Goal: Task Accomplishment & Management: Manage account settings

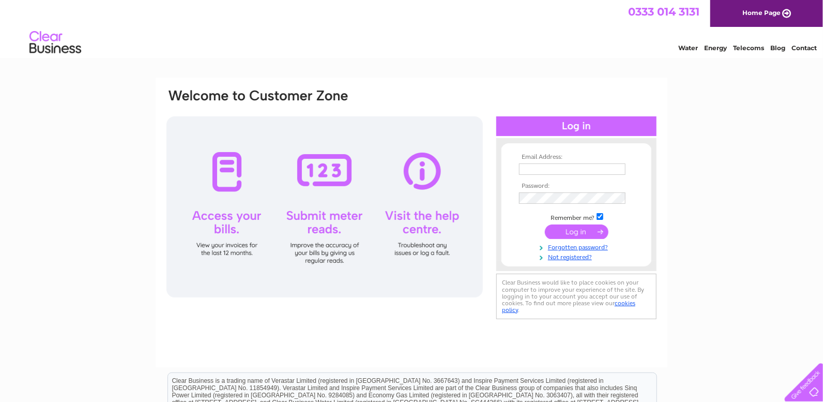
click at [563, 169] on input "text" at bounding box center [572, 168] width 107 height 11
type input "elaine@bmdcontracts.co.uk"
drag, startPoint x: 610, startPoint y: 206, endPoint x: 601, endPoint y: 187, distance: 21.1
drag, startPoint x: 601, startPoint y: 187, endPoint x: 586, endPoint y: 185, distance: 15.1
click at [586, 185] on th "Password:" at bounding box center [577, 186] width 120 height 7
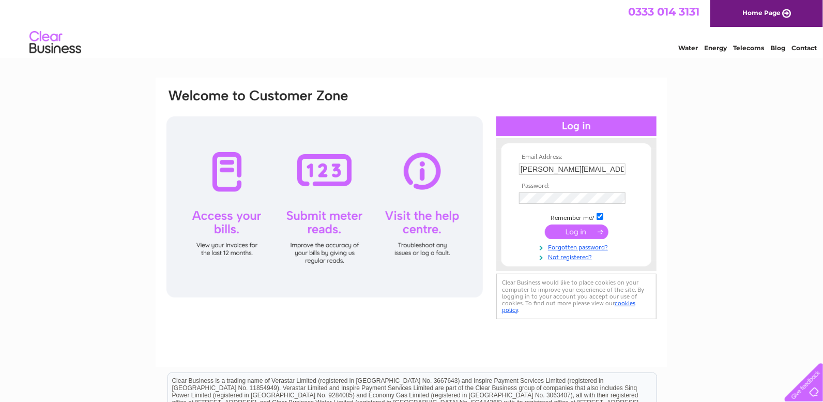
click at [573, 228] on input "submit" at bounding box center [577, 231] width 64 height 14
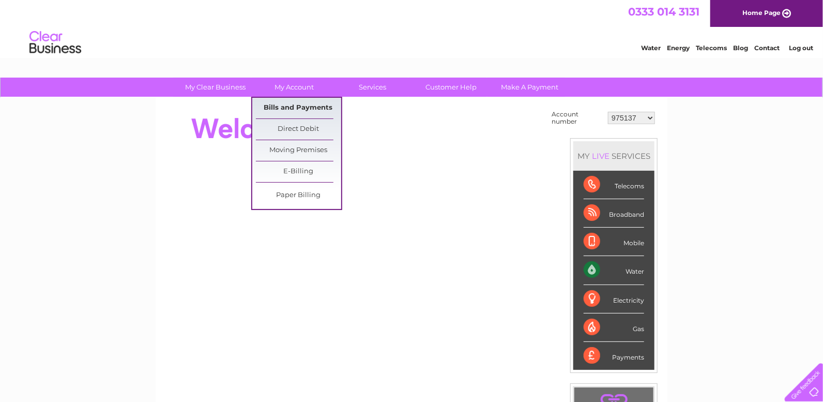
click at [287, 100] on link "Bills and Payments" at bounding box center [298, 108] width 85 height 21
click at [287, 104] on link "Bills and Payments" at bounding box center [298, 108] width 85 height 21
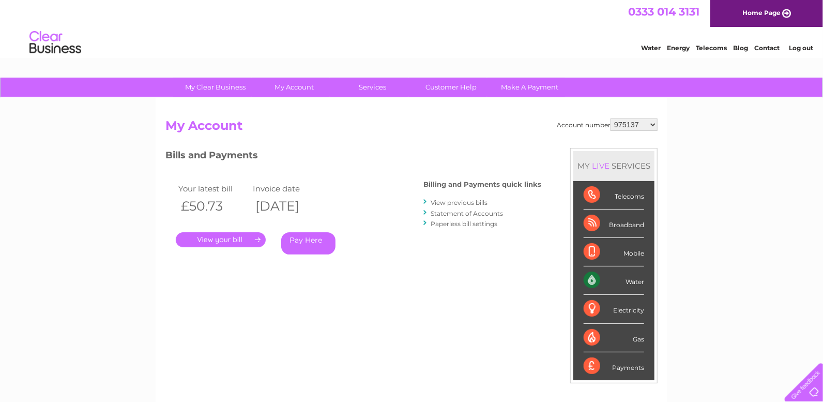
click at [444, 199] on link "View previous bills" at bounding box center [459, 203] width 57 height 8
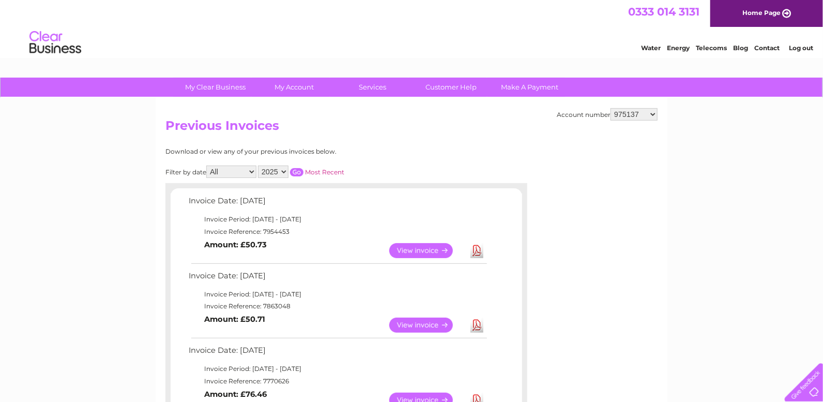
click at [654, 116] on select "975137 30314895" at bounding box center [634, 114] width 47 height 12
select select "30314895"
click at [611, 108] on select "975137 30314895" at bounding box center [634, 114] width 47 height 12
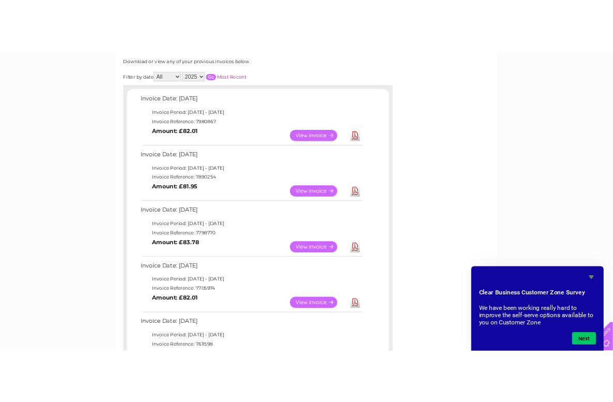
scroll to position [152, 0]
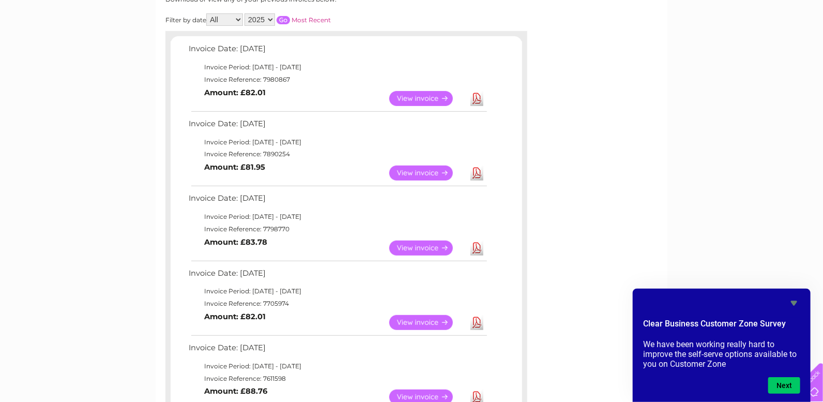
click at [479, 174] on link "Download" at bounding box center [477, 172] width 13 height 15
click at [424, 174] on link "View" at bounding box center [427, 172] width 76 height 15
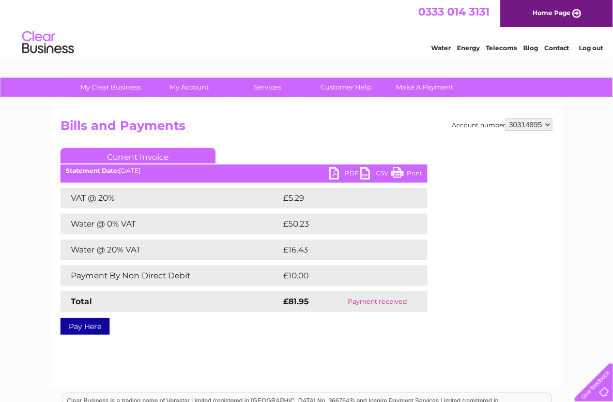
click at [415, 172] on link "Print" at bounding box center [406, 174] width 31 height 15
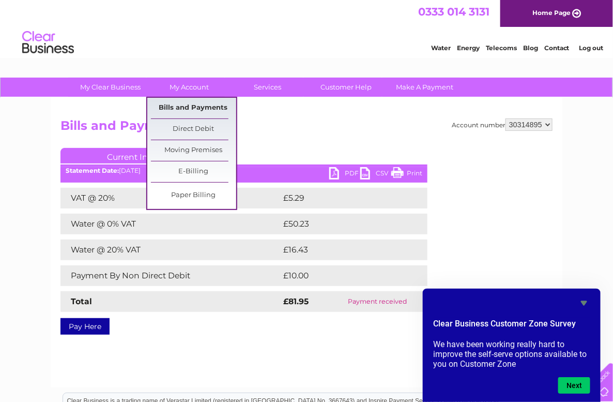
click at [185, 105] on link "Bills and Payments" at bounding box center [193, 108] width 85 height 21
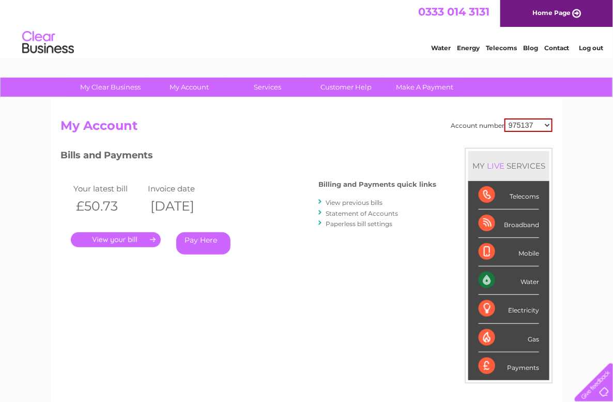
click at [340, 199] on link "View previous bills" at bounding box center [354, 203] width 57 height 8
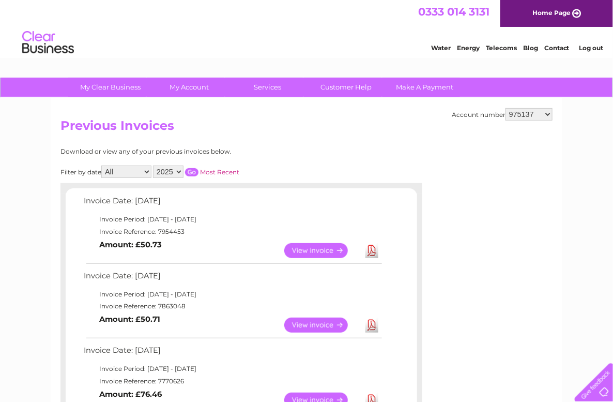
click at [542, 113] on select "975137 30314895" at bounding box center [529, 114] width 47 height 12
select select "30314895"
click at [506, 108] on select "975137 30314895" at bounding box center [529, 114] width 47 height 12
click at [329, 252] on link "View" at bounding box center [322, 250] width 76 height 15
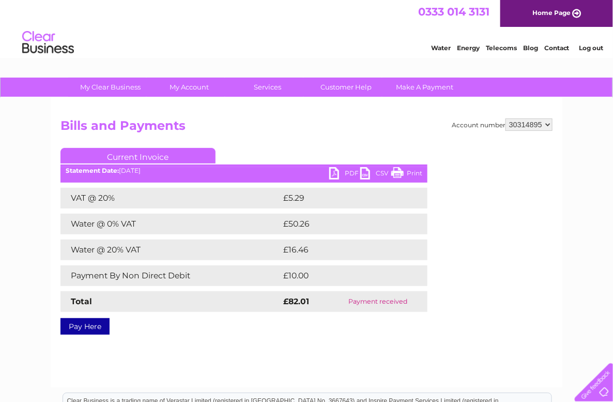
click at [413, 169] on link "Print" at bounding box center [406, 174] width 31 height 15
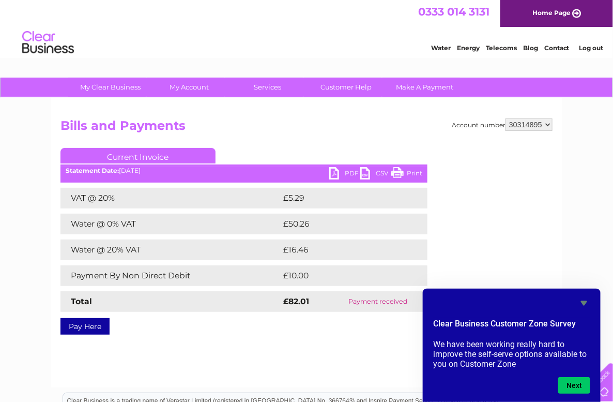
click at [585, 44] on link "Log out" at bounding box center [591, 48] width 24 height 8
